Goal: Information Seeking & Learning: Learn about a topic

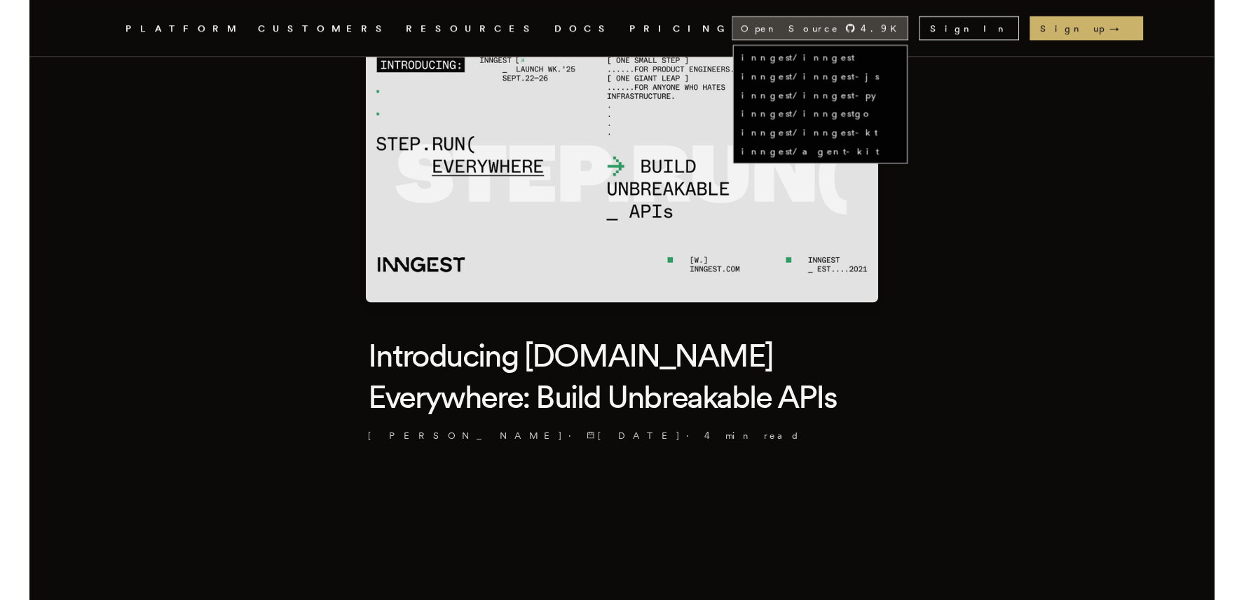
scroll to position [34, 0]
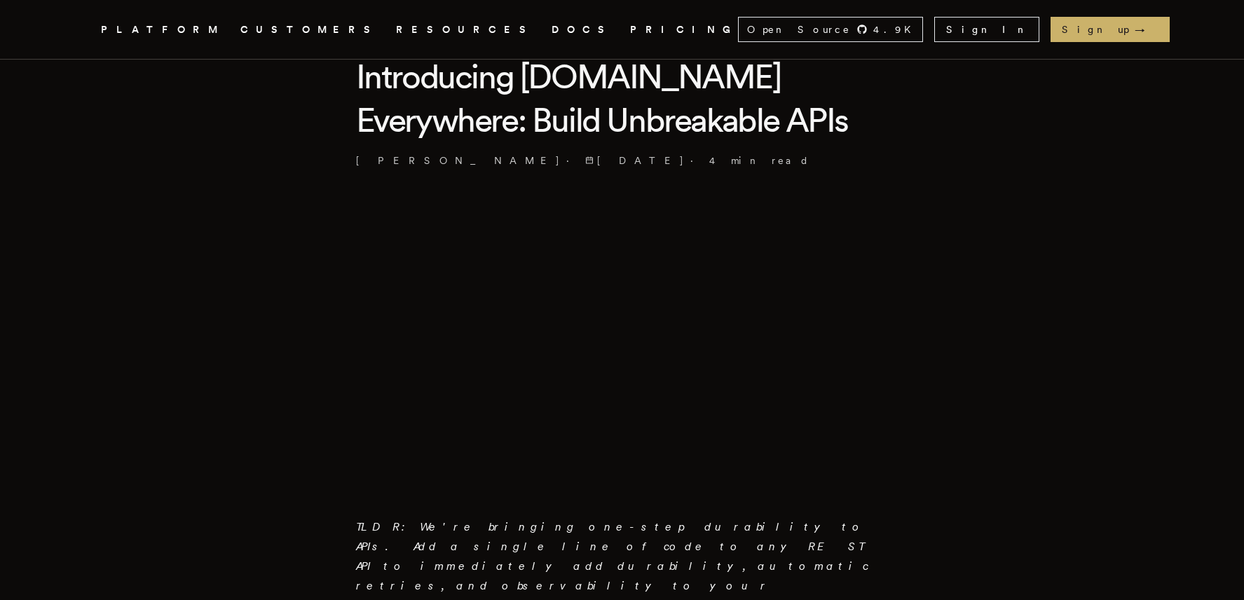
scroll to position [398, 0]
